Goal: Task Accomplishment & Management: Manage account settings

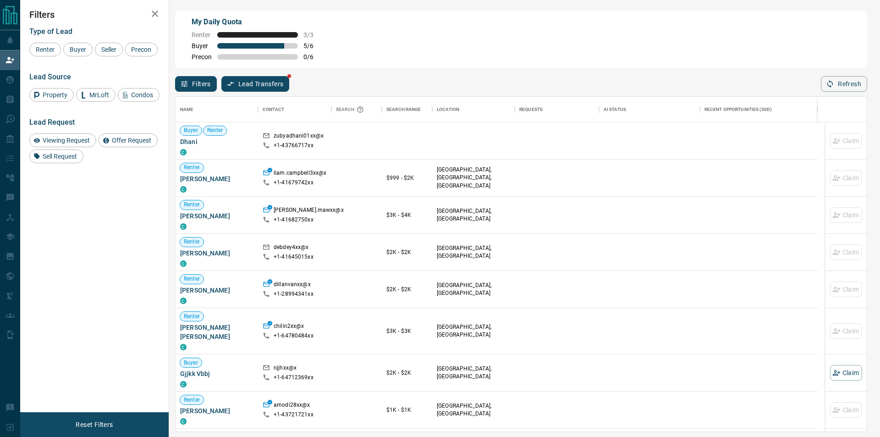
scroll to position [327, 684]
click at [569, 49] on div "My Daily Quota Renter 3 / 3 Buyer 5 / 6 Precon 0 / 6" at bounding box center [521, 39] width 692 height 57
click at [854, 81] on button "Refresh" at bounding box center [844, 84] width 46 height 16
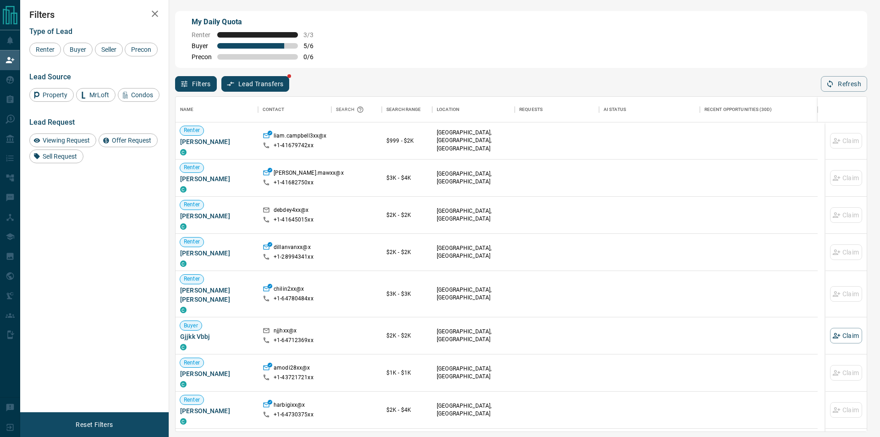
click at [849, 94] on div "Name Contact Search Search Range Location Requests AI Status Recent Opportuniti…" at bounding box center [521, 262] width 692 height 340
click at [851, 83] on button "Refresh" at bounding box center [844, 84] width 46 height 16
click at [843, 78] on button "Refresh" at bounding box center [844, 84] width 46 height 16
click at [829, 93] on div "Name Contact Search Search Range Location Requests AI Status Recent Opportuniti…" at bounding box center [521, 262] width 692 height 340
click at [834, 84] on icon "button" at bounding box center [830, 84] width 8 height 8
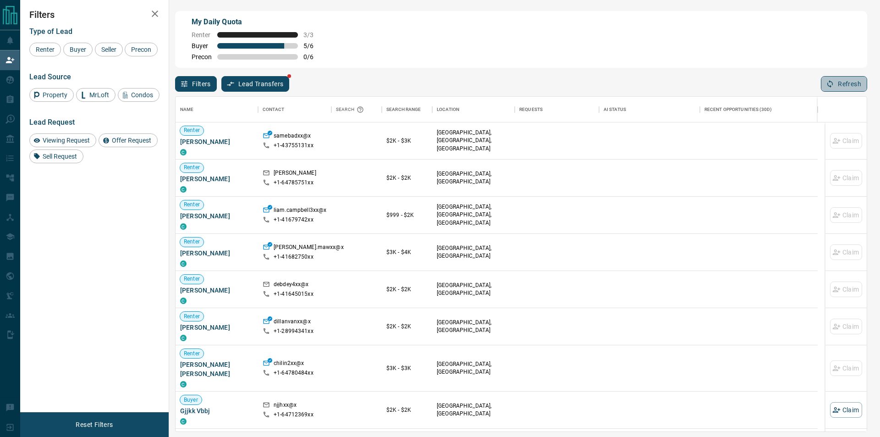
click at [838, 87] on button "Refresh" at bounding box center [844, 84] width 46 height 16
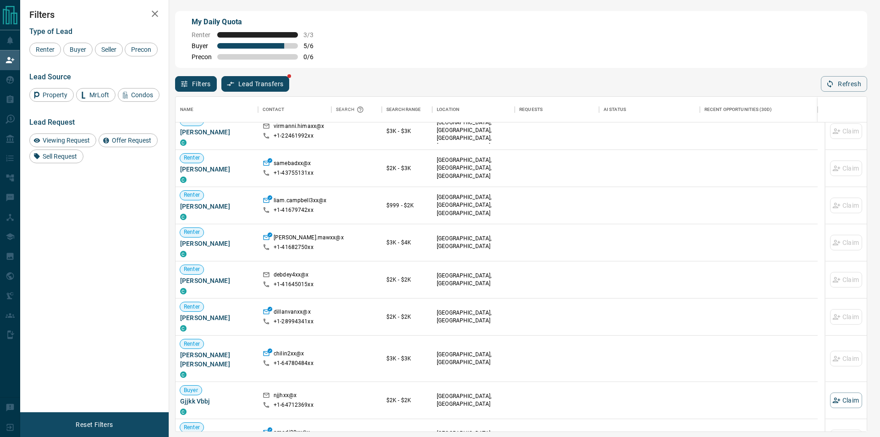
scroll to position [0, 0]
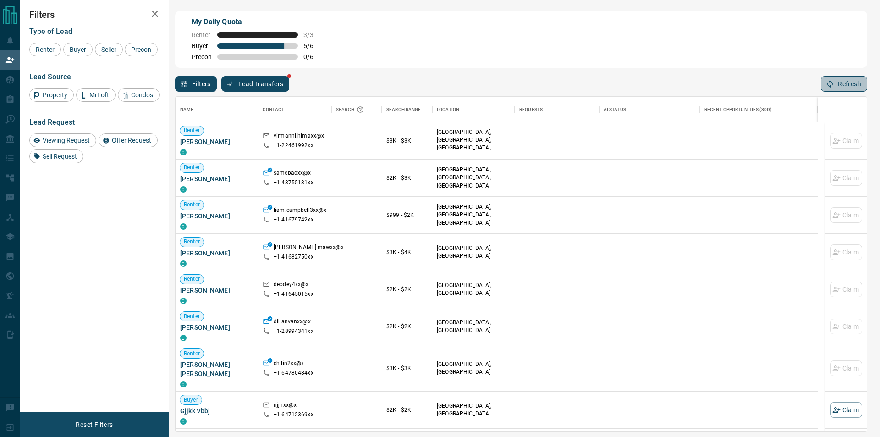
click at [853, 86] on button "Refresh" at bounding box center [844, 84] width 46 height 16
click at [848, 82] on button "Refresh" at bounding box center [844, 84] width 46 height 16
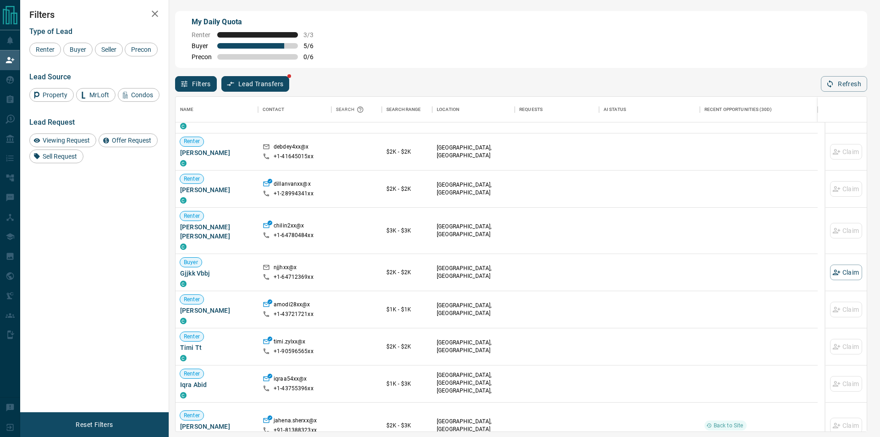
scroll to position [0, 0]
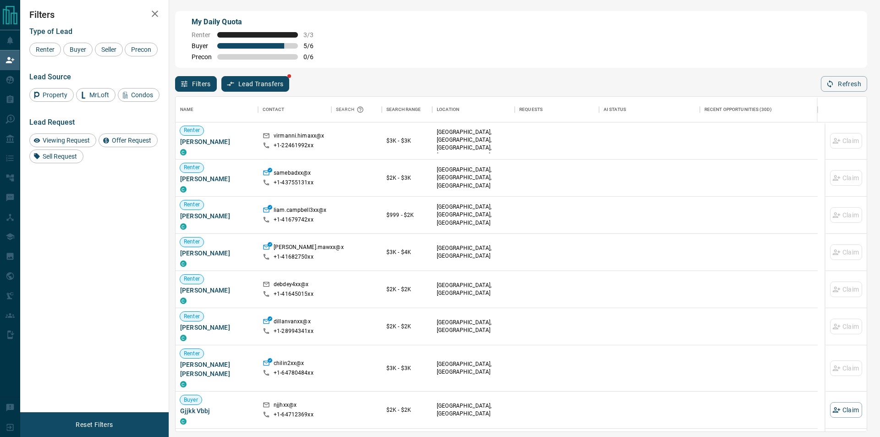
click at [839, 94] on div "Name Contact Search Search Range Location Requests AI Status Recent Opportuniti…" at bounding box center [521, 262] width 692 height 340
click at [839, 88] on button "Refresh" at bounding box center [844, 84] width 46 height 16
